Goal: Task Accomplishment & Management: Manage account settings

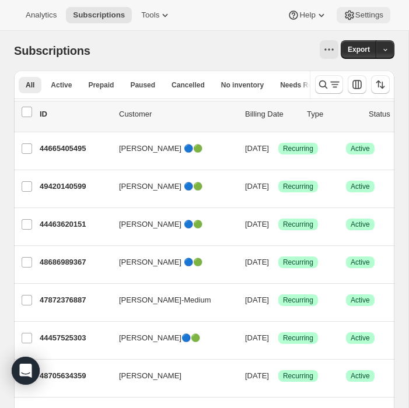
click at [363, 15] on span "Settings" at bounding box center [369, 14] width 28 height 9
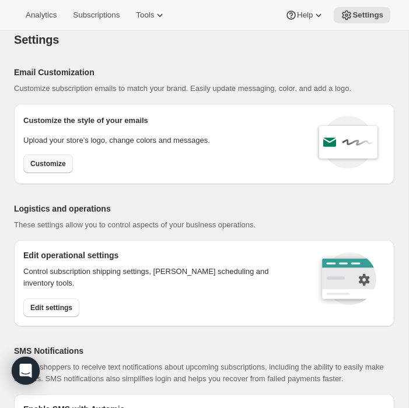
scroll to position [1, 0]
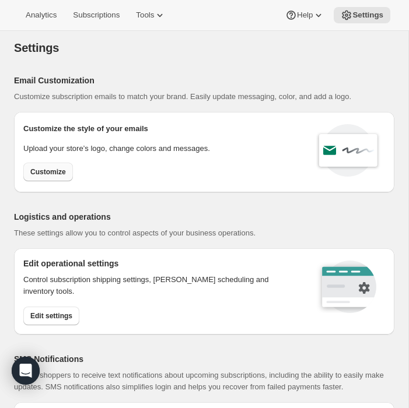
click at [51, 174] on span "Customize" at bounding box center [48, 171] width 36 height 9
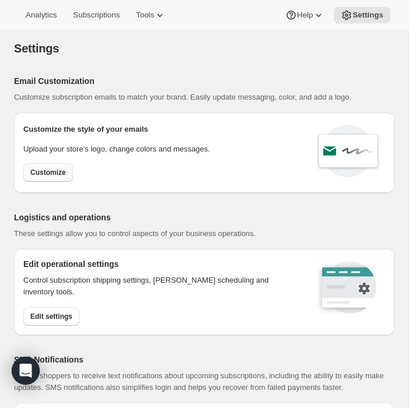
select select "subscriptionMessage"
select select "5"
select select "15"
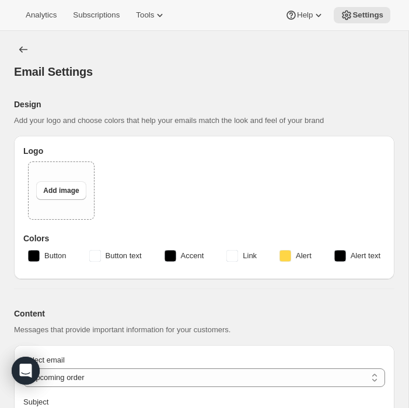
type input "Wine Club Subscription - Upcoming shipment"
select select "3"
type input "SYLTBAR"
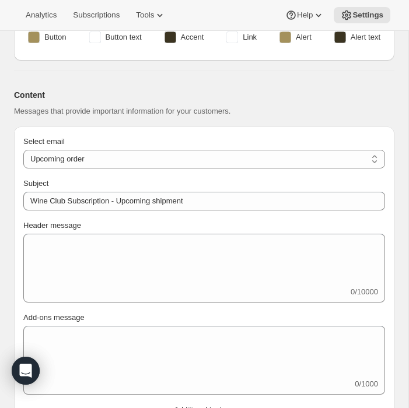
scroll to position [258, 0]
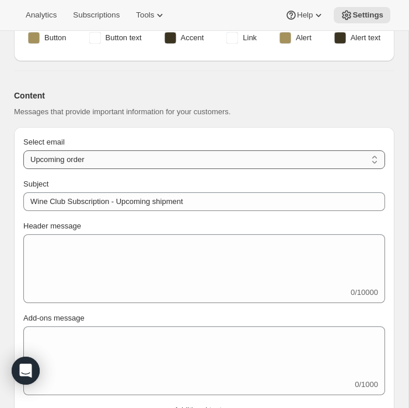
click at [147, 160] on select "New subscription Upcoming order Failed payment Delayed subscription (inventory …" at bounding box center [203, 159] width 361 height 19
select select "welcomeMessage"
click at [23, 150] on select "New subscription Upcoming order Failed payment Delayed subscription (inventory …" at bounding box center [203, 159] width 361 height 19
type input "Wine Club Order Confirmation"
type textarea "<img src="[URL][DOMAIN_NAME]" /> <p style="font-family: -apple-system,BlinkMacS…"
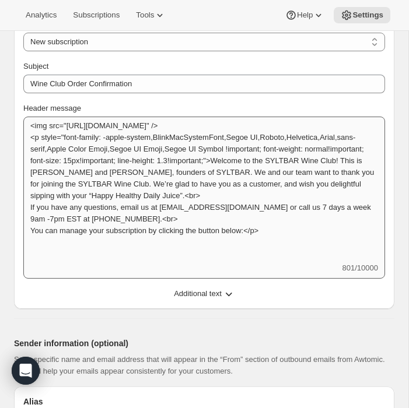
scroll to position [415, 0]
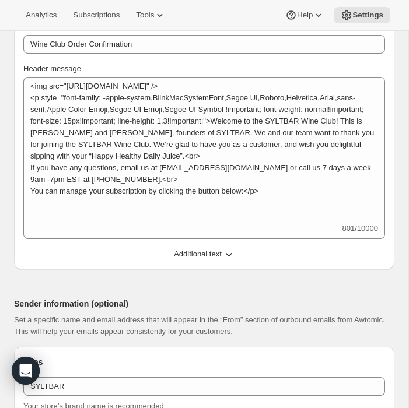
click at [228, 255] on icon "button" at bounding box center [229, 254] width 12 height 12
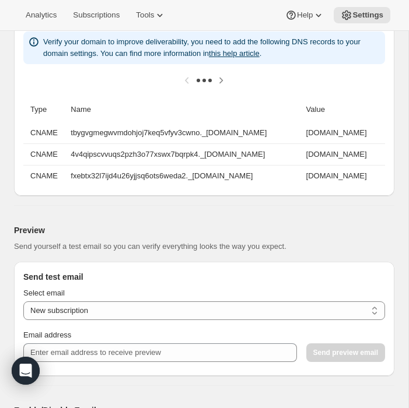
scroll to position [997, 0]
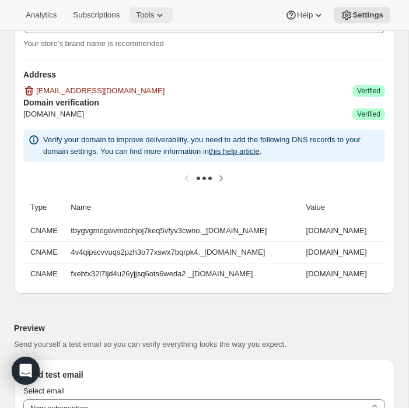
click at [164, 17] on icon at bounding box center [160, 15] width 12 height 12
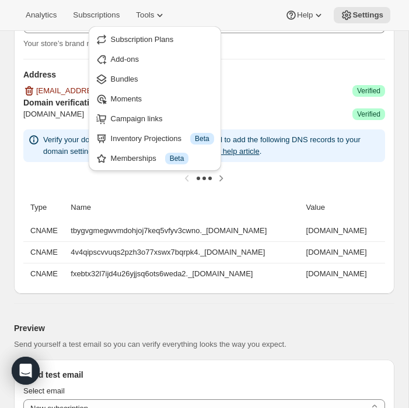
click at [258, 83] on div "Address [EMAIL_ADDRESS][DOMAIN_NAME] Success Verified" at bounding box center [203, 83] width 361 height 28
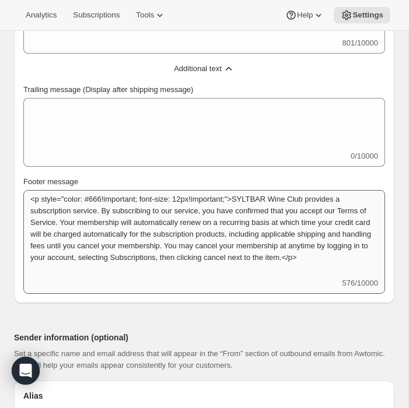
scroll to position [1, 0]
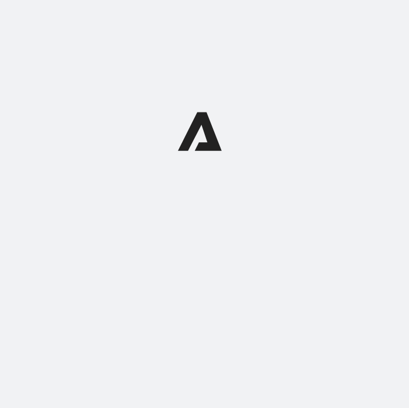
select select "subscriptionMessage"
select select "5"
select select "15"
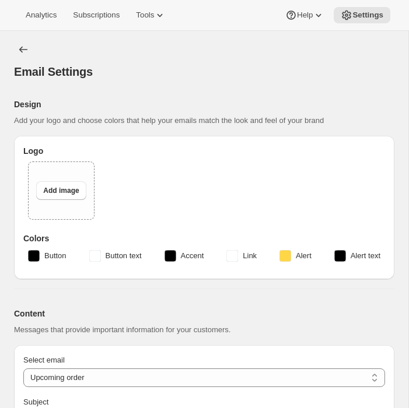
type input "Wine Club Subscription - Upcoming shipment"
select select "3"
type input "SYLTBAR"
